Goal: Find specific page/section: Find specific page/section

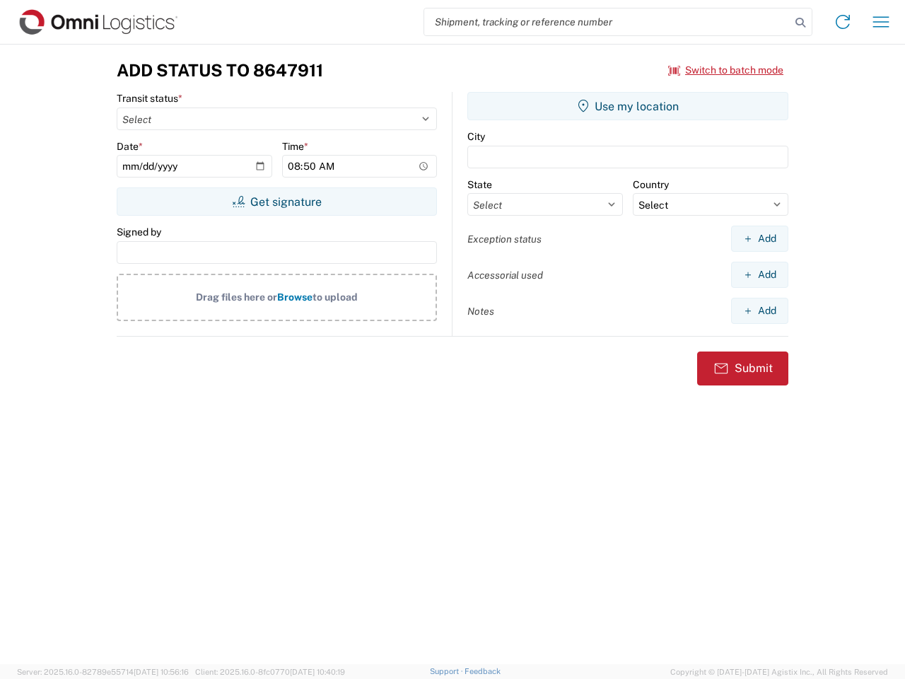
click at [607, 22] on input "search" at bounding box center [607, 21] width 366 height 27
click at [800, 23] on icon at bounding box center [801, 23] width 20 height 20
click at [843, 22] on icon at bounding box center [843, 22] width 23 height 23
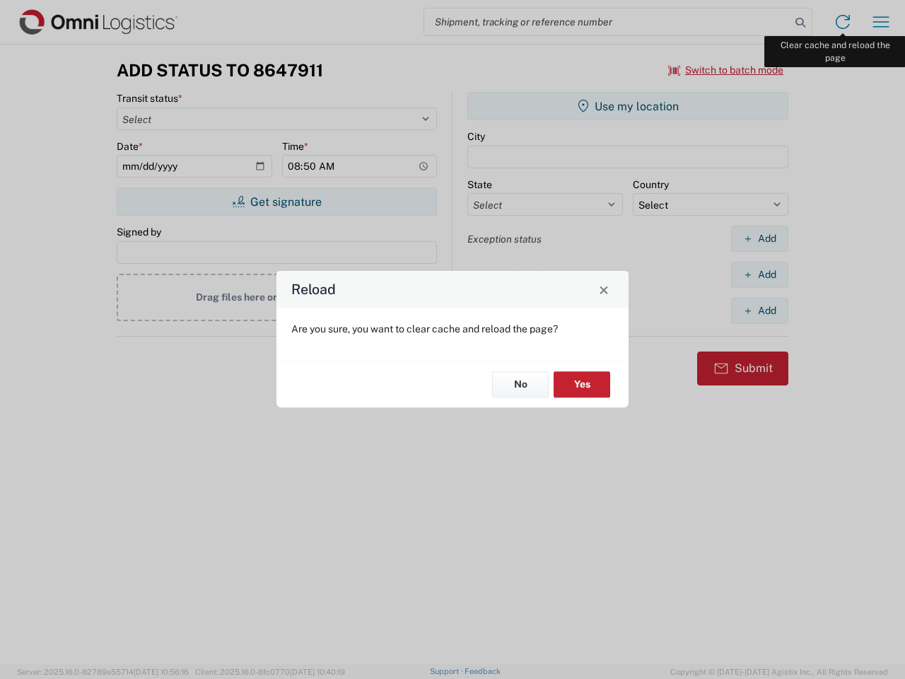
click at [881, 22] on div "Reload Are you sure, you want to clear cache and reload the page? No Yes" at bounding box center [452, 339] width 905 height 679
click at [726, 70] on div "Reload Are you sure, you want to clear cache and reload the page? No Yes" at bounding box center [452, 339] width 905 height 679
click at [276, 202] on div "Reload Are you sure, you want to clear cache and reload the page? No Yes" at bounding box center [452, 339] width 905 height 679
click at [628, 106] on div "Reload Are you sure, you want to clear cache and reload the page? No Yes" at bounding box center [452, 339] width 905 height 679
click at [759, 238] on div "Reload Are you sure, you want to clear cache and reload the page? No Yes" at bounding box center [452, 339] width 905 height 679
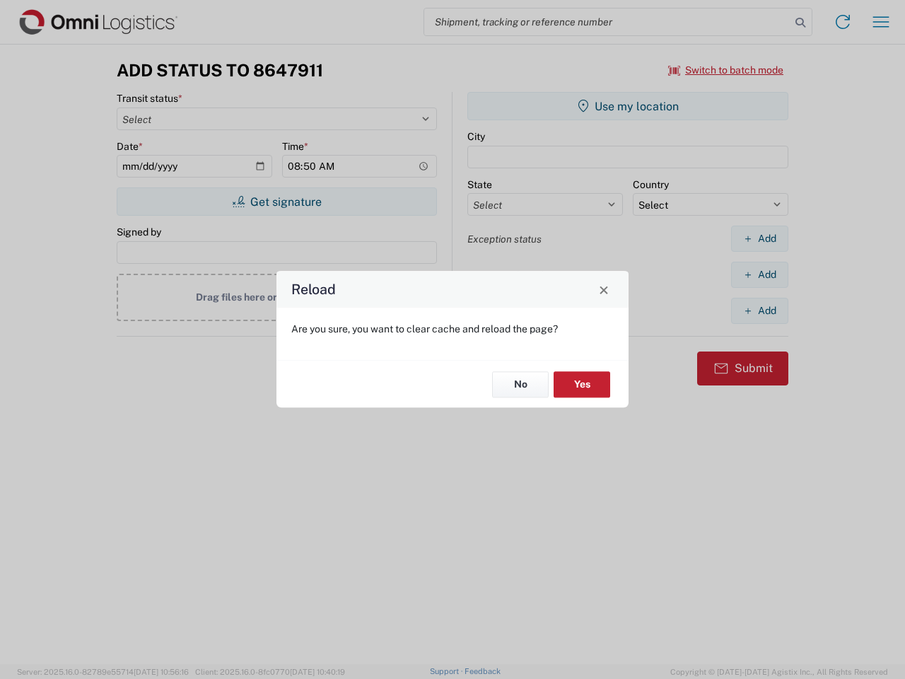
click at [759, 274] on div "Reload Are you sure, you want to clear cache and reload the page? No Yes" at bounding box center [452, 339] width 905 height 679
click at [759, 310] on div "Reload Are you sure, you want to clear cache and reload the page? No Yes" at bounding box center [452, 339] width 905 height 679
